Goal: Find specific page/section: Find specific page/section

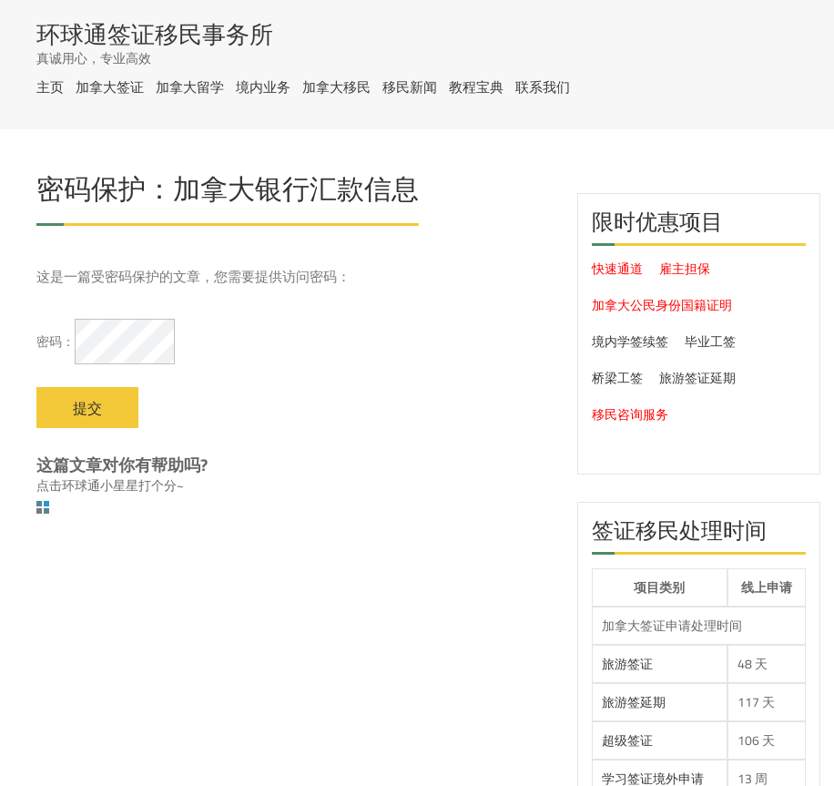
select select
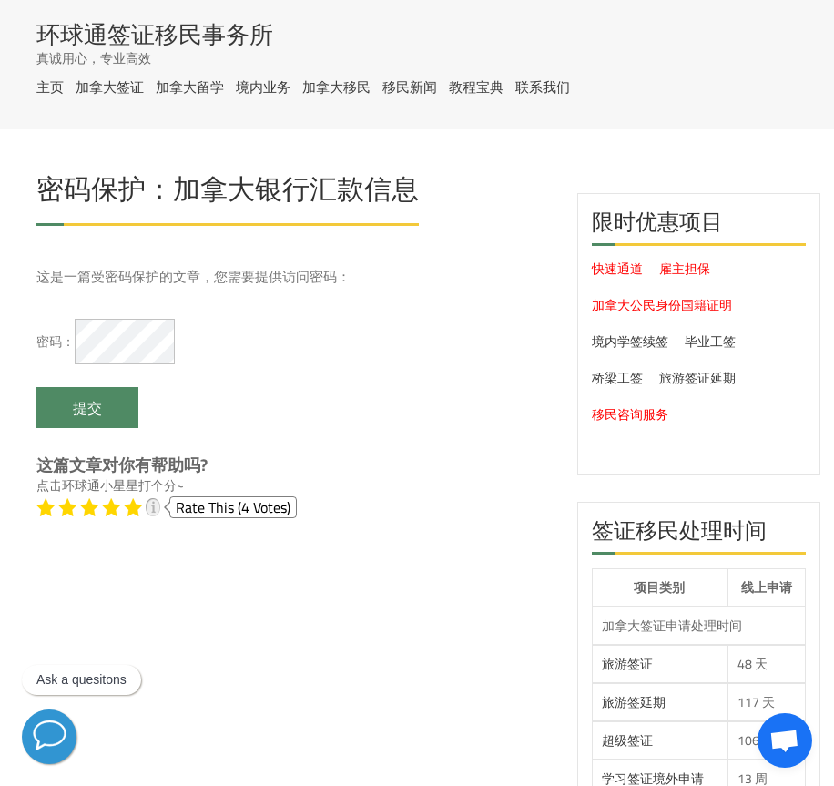
click at [96, 407] on input "提交" at bounding box center [87, 407] width 102 height 41
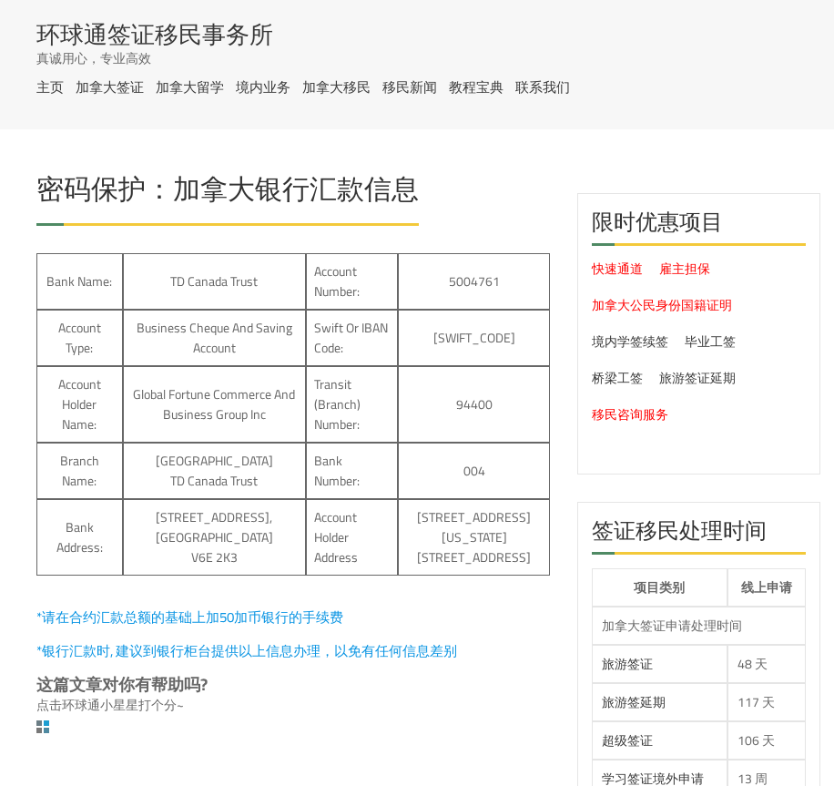
select select
